Goal: Find specific page/section: Find specific page/section

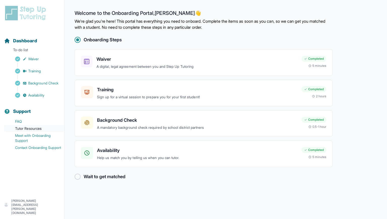
click at [25, 128] on link "Tutor Resources" at bounding box center [34, 128] width 60 height 7
